Goal: Information Seeking & Learning: Learn about a topic

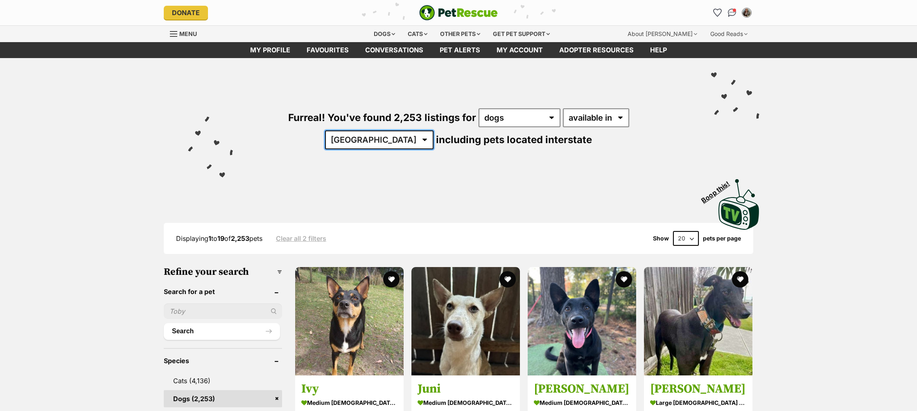
click at [434, 131] on select "[GEOGRAPHIC_DATA] [GEOGRAPHIC_DATA] [GEOGRAPHIC_DATA] [GEOGRAPHIC_DATA] [GEOGRA…" at bounding box center [379, 140] width 108 height 19
select select "WA"
click at [434, 131] on select "[GEOGRAPHIC_DATA] [GEOGRAPHIC_DATA] [GEOGRAPHIC_DATA] [GEOGRAPHIC_DATA] [GEOGRA…" at bounding box center [379, 140] width 108 height 19
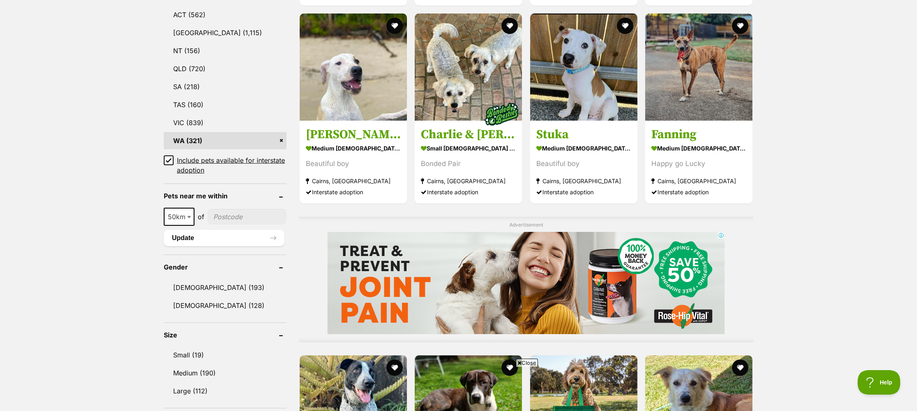
scroll to position [403, 0]
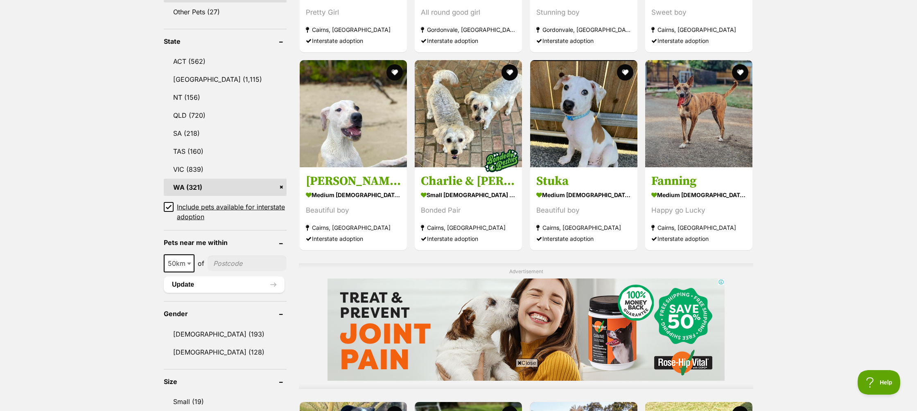
click at [169, 206] on icon at bounding box center [169, 207] width 6 height 6
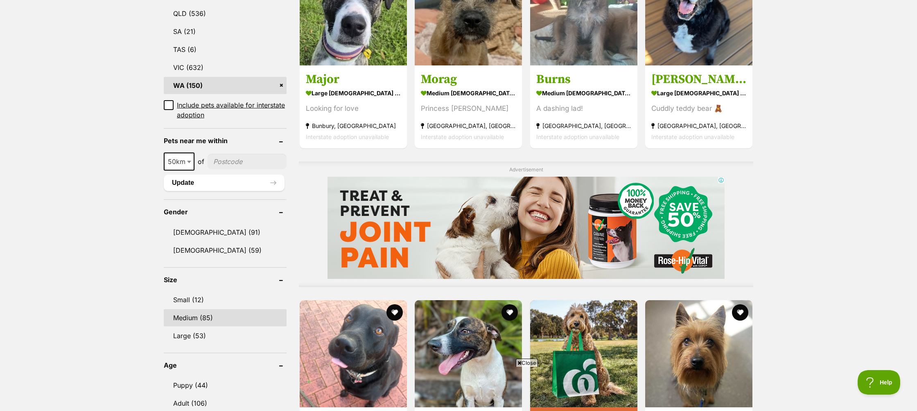
scroll to position [488, 0]
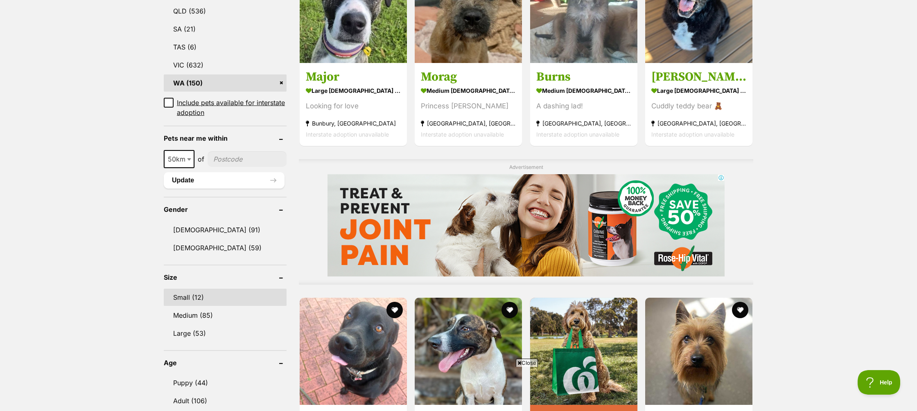
click at [182, 299] on link "Small (12)" at bounding box center [225, 297] width 123 height 17
